Goal: Find specific page/section: Find specific page/section

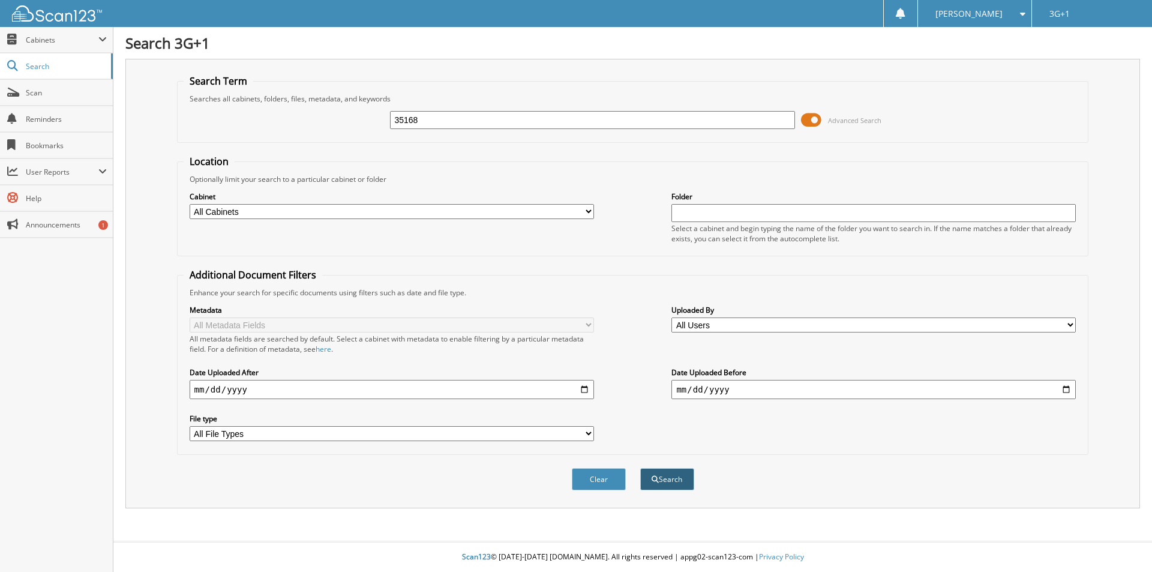
type input "35168"
click at [671, 475] on button "Search" at bounding box center [667, 479] width 54 height 22
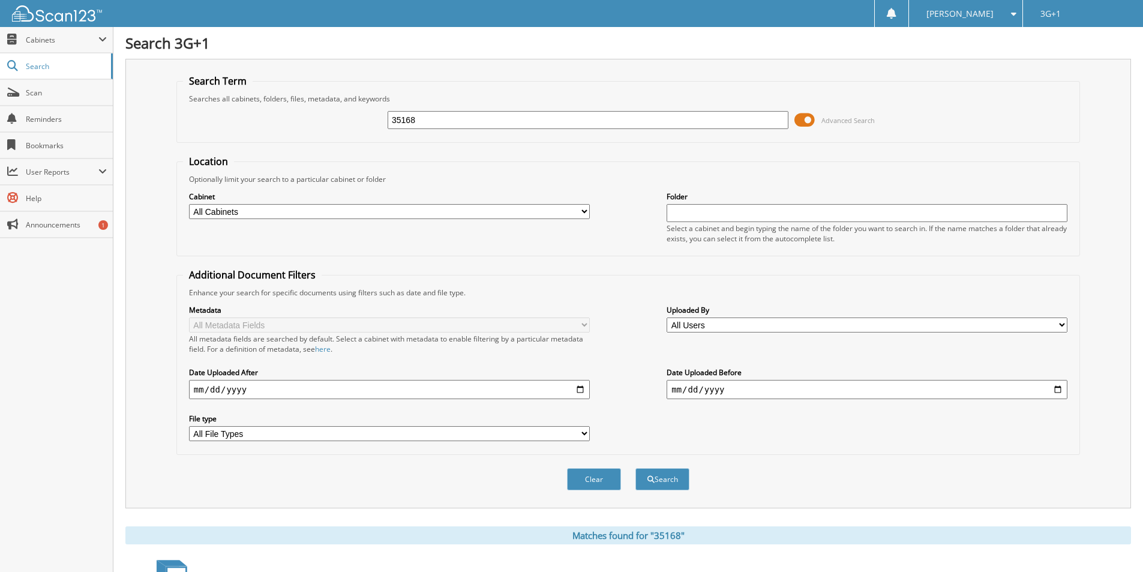
click at [670, 482] on button "Search" at bounding box center [663, 479] width 54 height 22
